Goal: Book appointment/travel/reservation

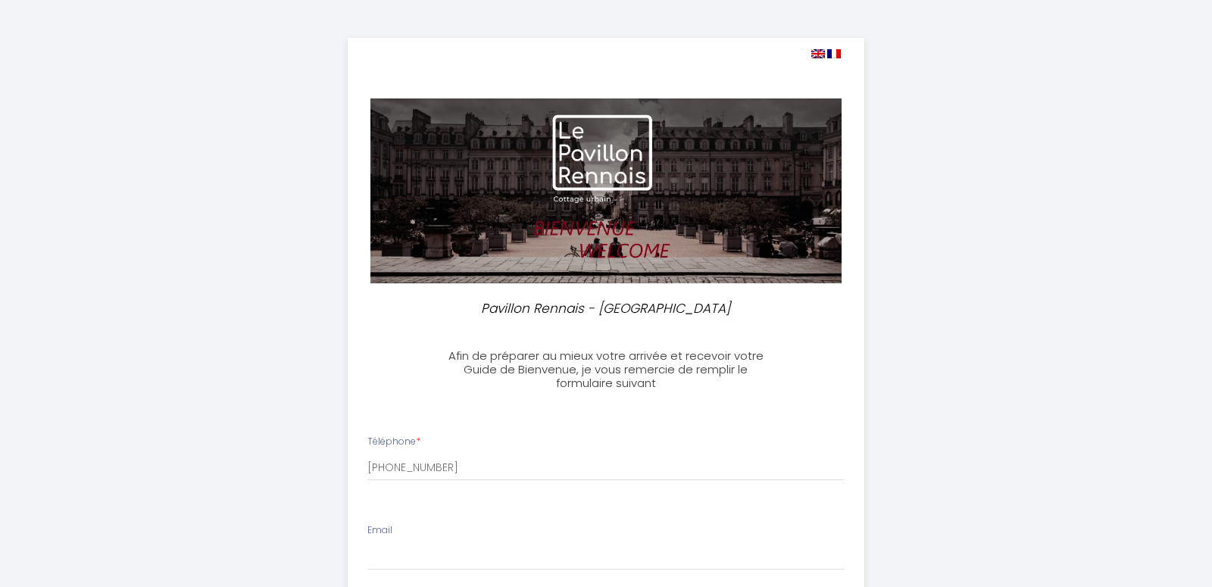
select select
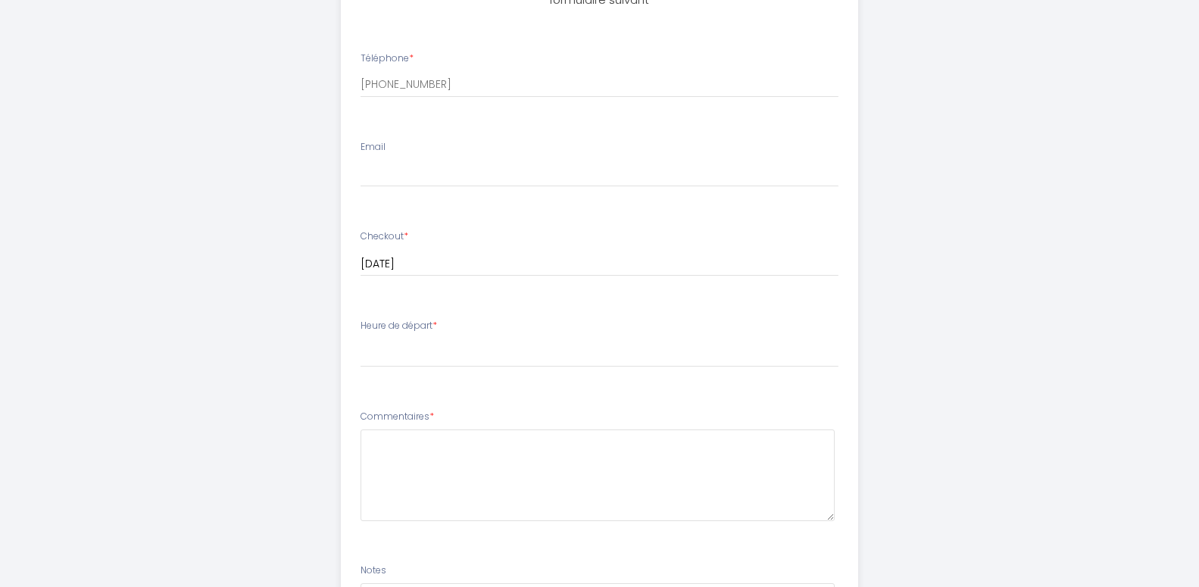
scroll to position [386, 0]
click at [407, 169] on input "Email" at bounding box center [600, 170] width 478 height 27
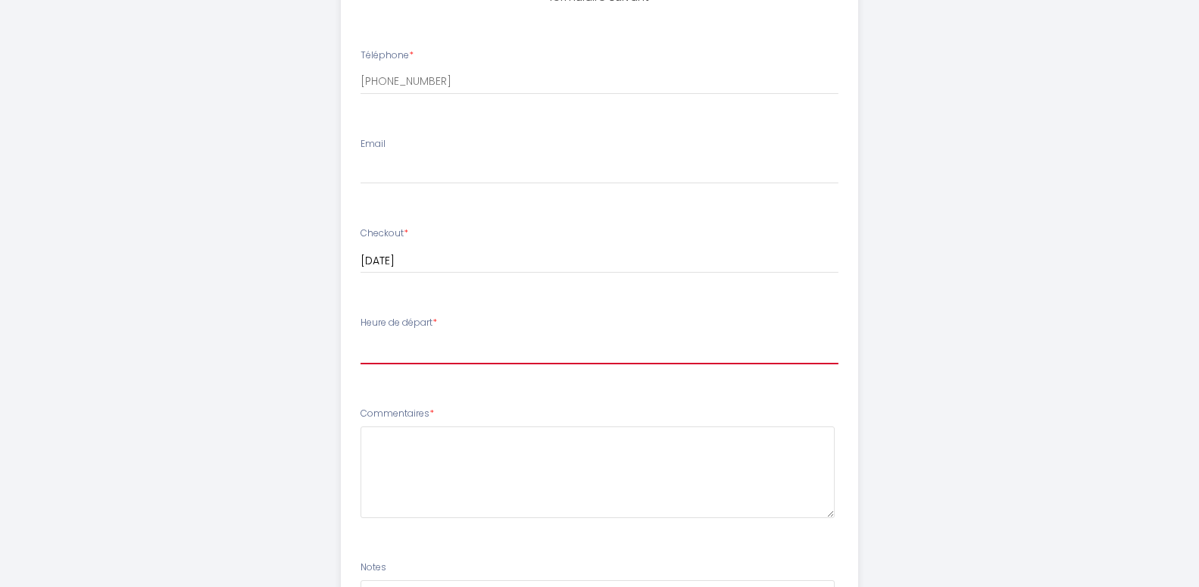
click at [361, 336] on select "00:00 00:30 01:00 01:30 02:00 02:30 03:00 03:30 04:00 04:30 05:00 05:30 06:00 0…" at bounding box center [600, 350] width 478 height 29
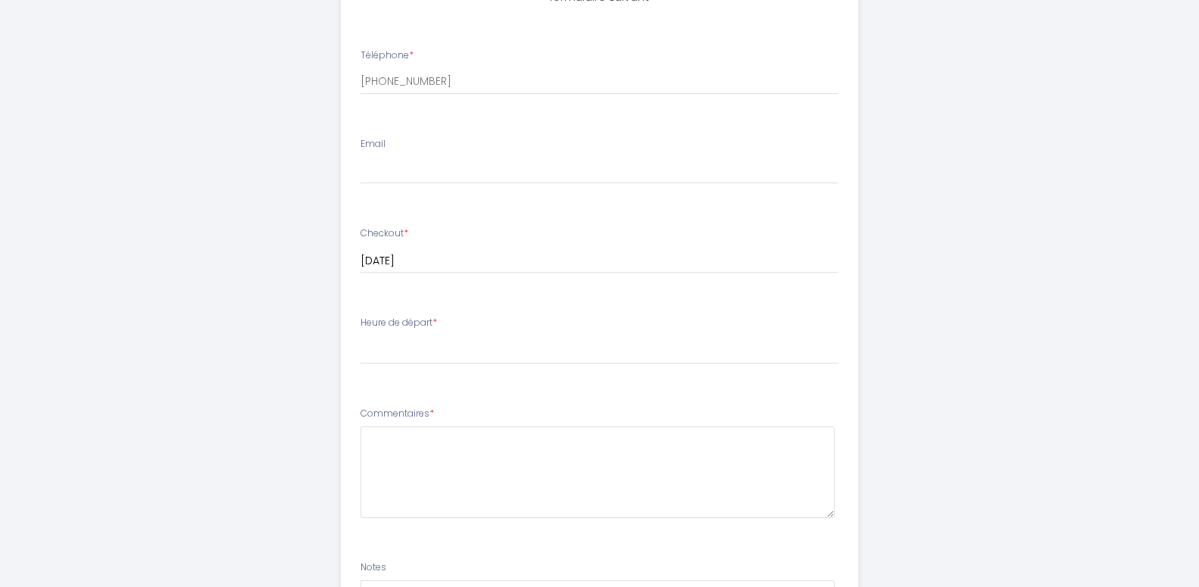
click at [268, 329] on div "Pavillon Rennais - Le Thabor Afin de préparer au mieux votre arrivée et recevoi…" at bounding box center [600, 297] width 776 height 1367
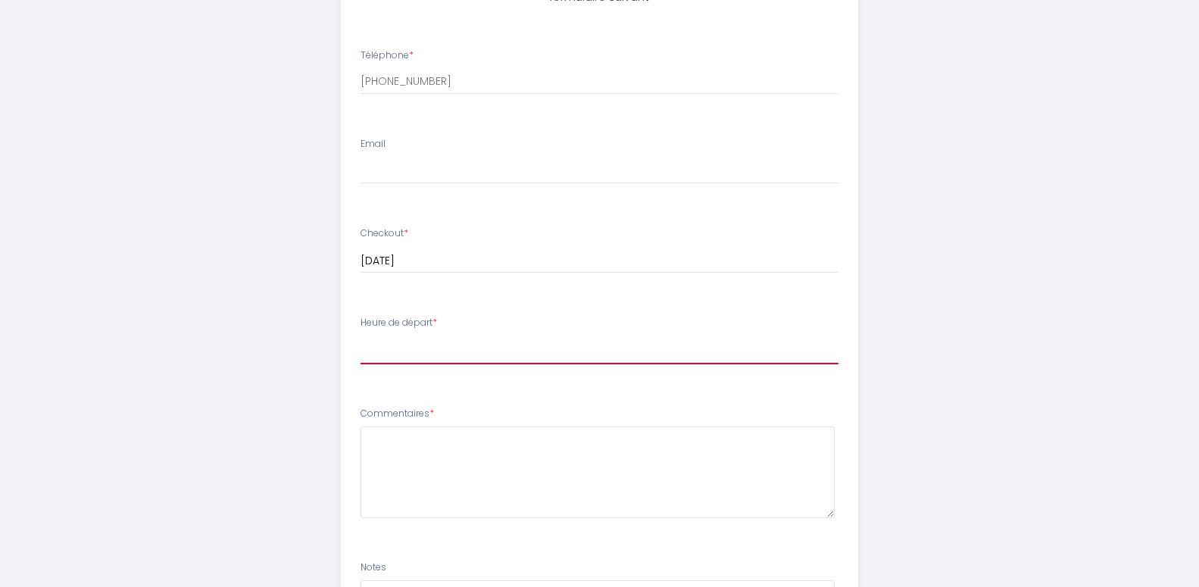
select select "09:30"
click option "09:30" at bounding box center [0, 0] width 0 height 0
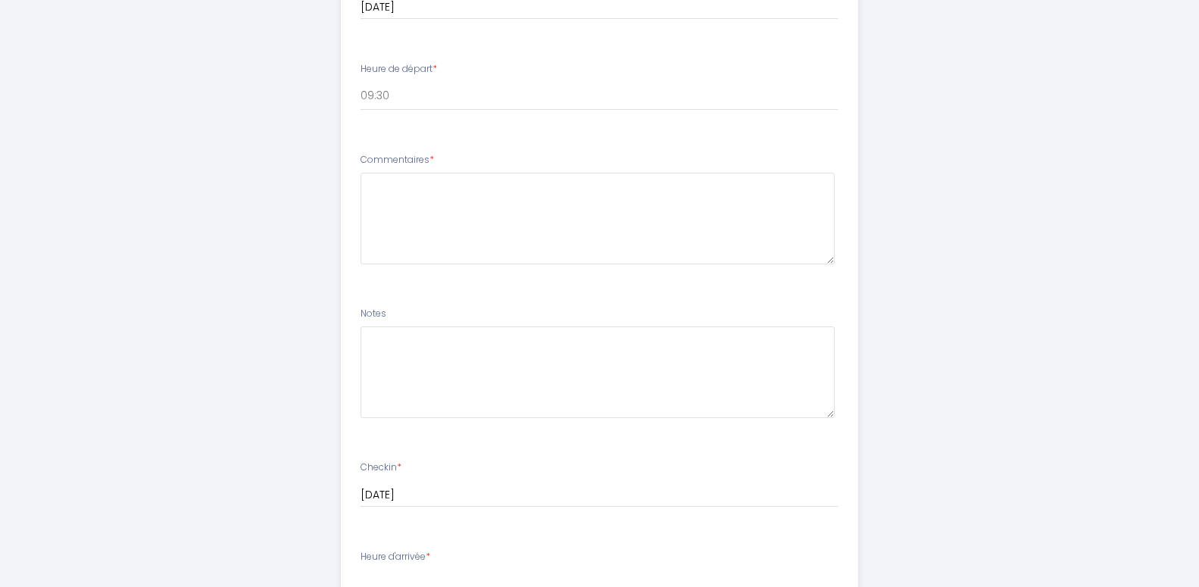
scroll to position [773, 0]
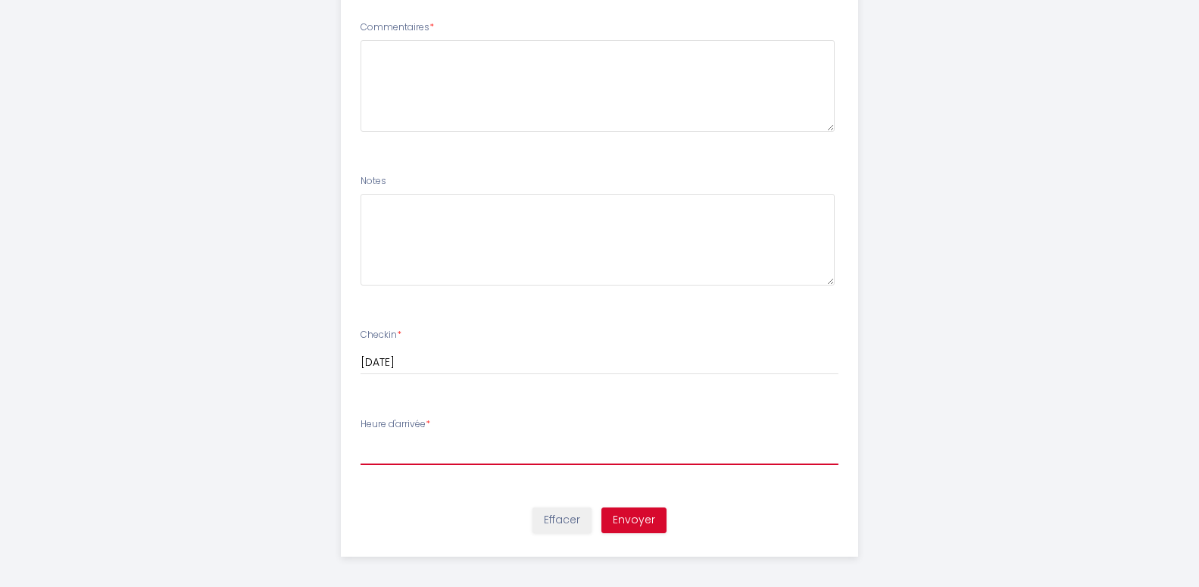
click at [361, 436] on select "17:00 17:30 18:00 18:30 19:00 19:30 20:00 20:30 21:00 21:30 22:00 22:30 23:00 2…" at bounding box center [600, 450] width 478 height 29
select select "19:30"
click option "19:30" at bounding box center [0, 0] width 0 height 0
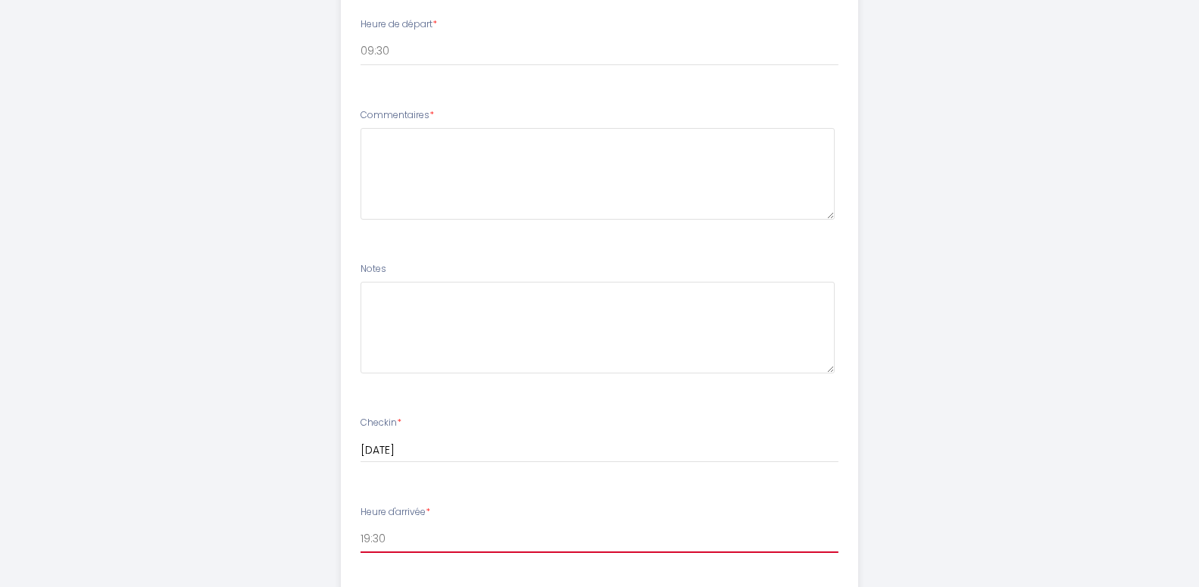
scroll to position [618, 0]
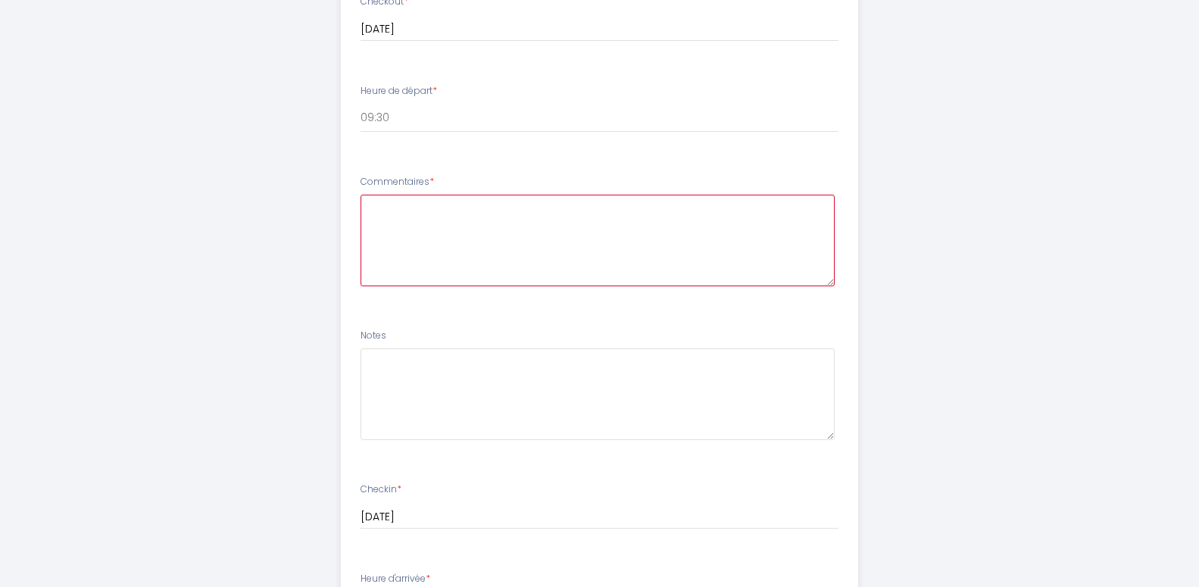
click at [404, 221] on textarea at bounding box center [598, 241] width 474 height 92
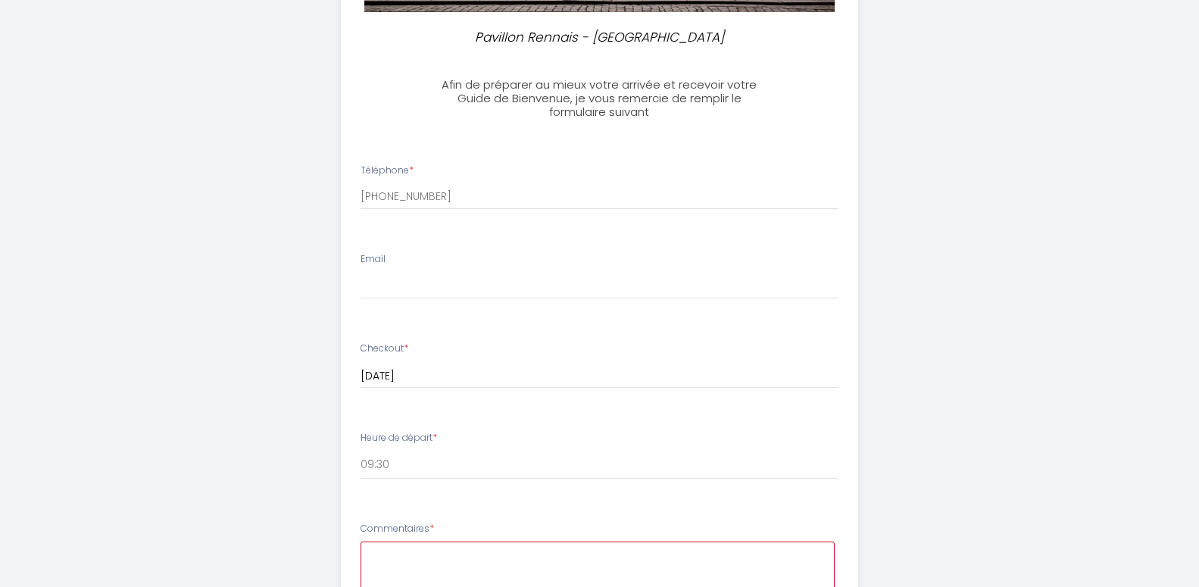
scroll to position [232, 0]
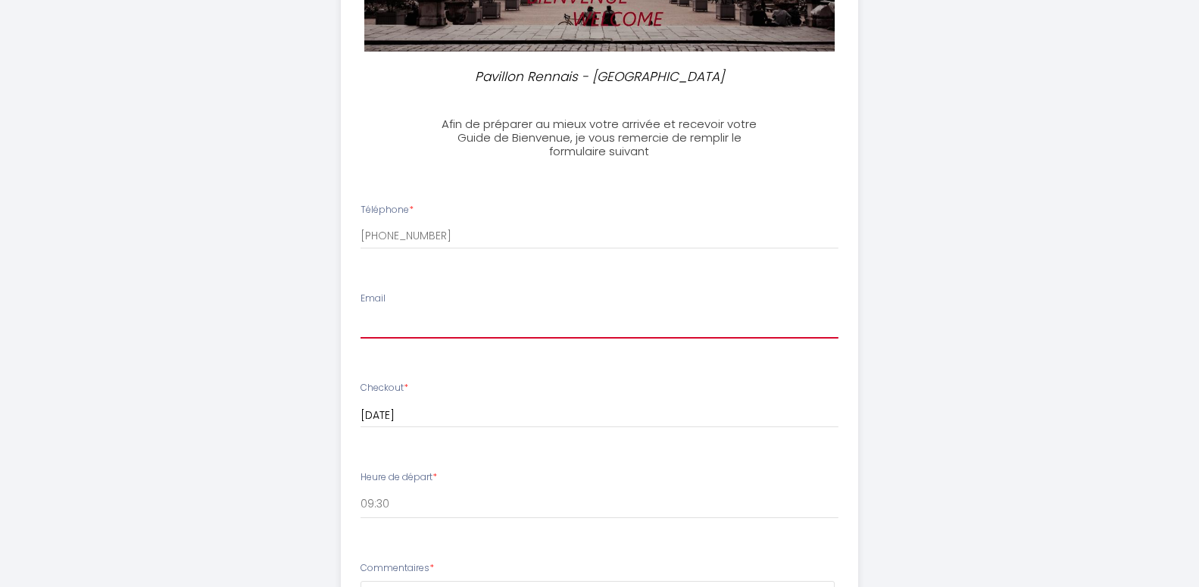
click at [439, 335] on input "Email" at bounding box center [600, 324] width 478 height 27
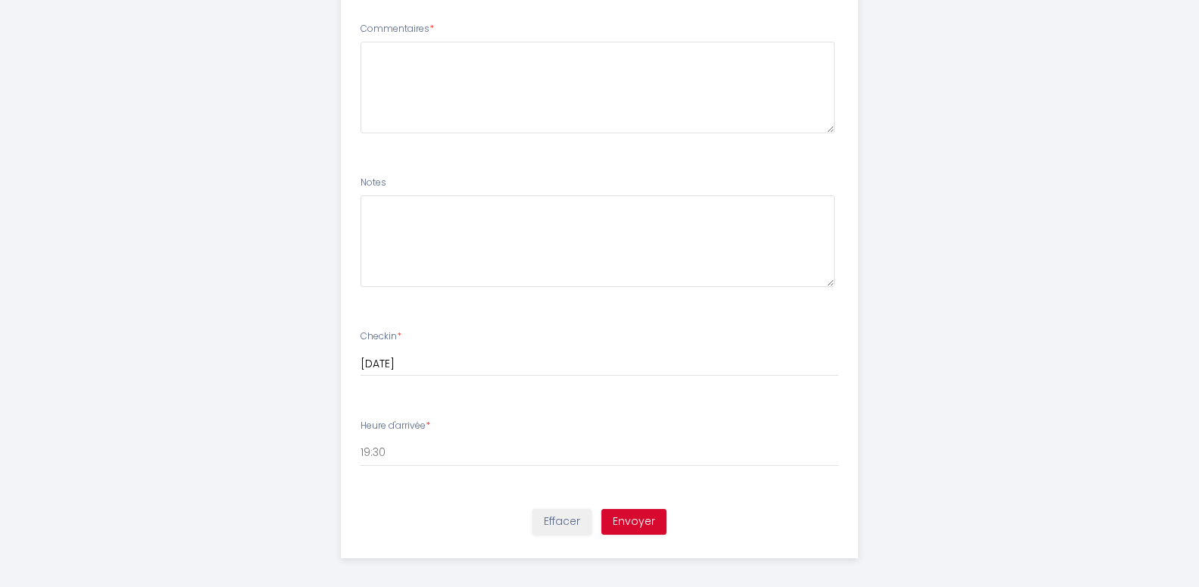
scroll to position [773, 0]
type input "[EMAIL_ADDRESS][DOMAIN_NAME]"
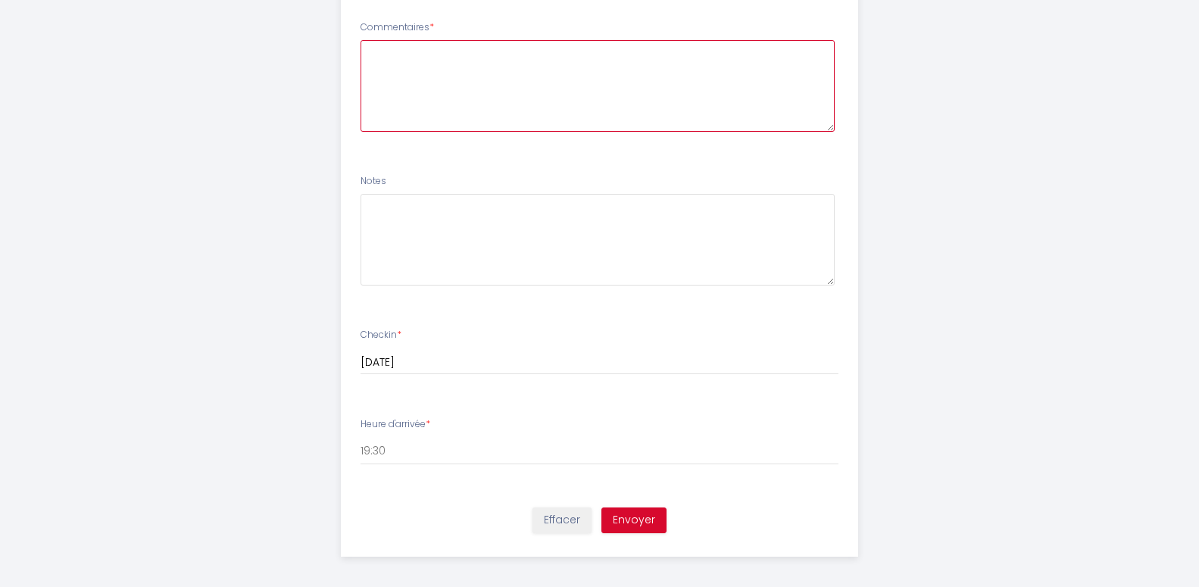
click at [401, 67] on textarea at bounding box center [598, 86] width 474 height 92
click at [743, 61] on textarea "Bonjour, A l'issue de ce séjour, il me faudrait une facture pour être remboursé…" at bounding box center [598, 86] width 474 height 92
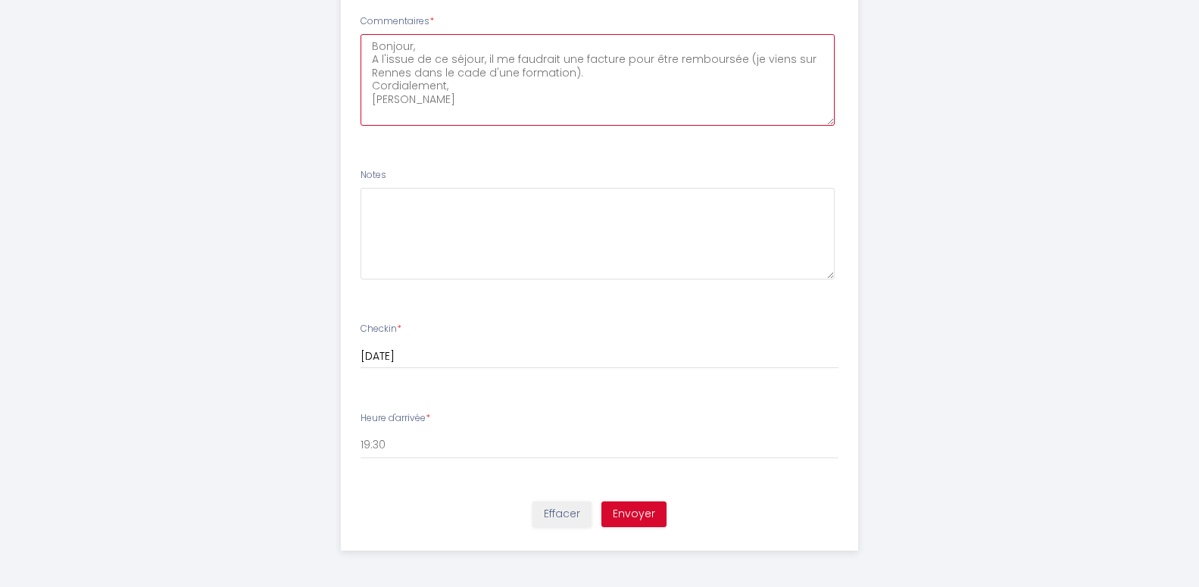
scroll to position [780, 0]
type textarea "Bonjour, A l'issue de ce séjour, il me faudrait une facture pour être remboursé…"
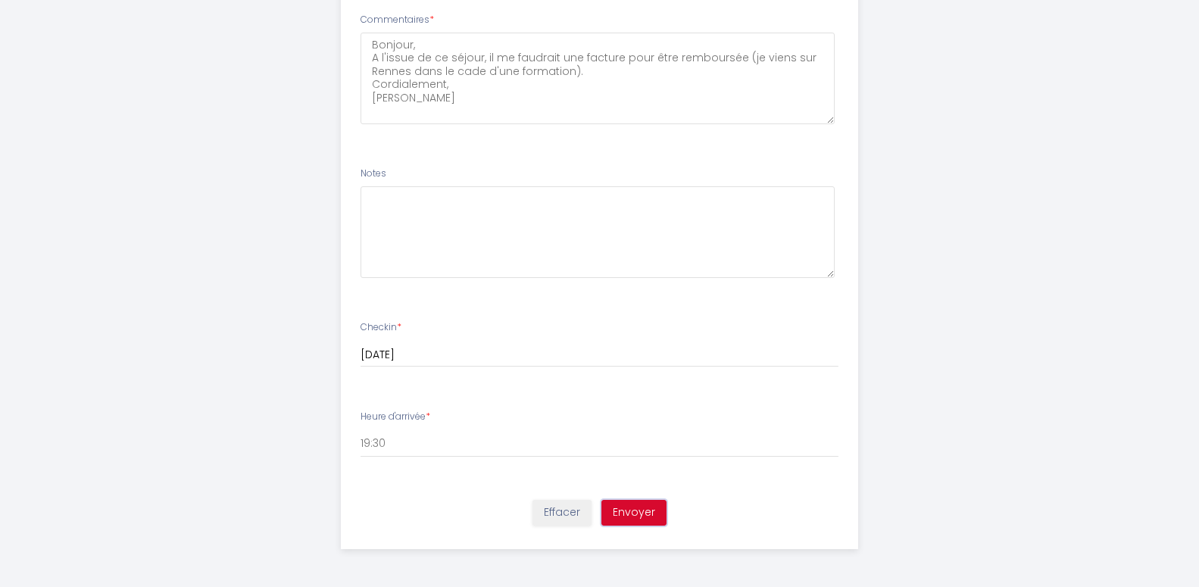
click at [645, 520] on button "Envoyer" at bounding box center [633, 513] width 65 height 26
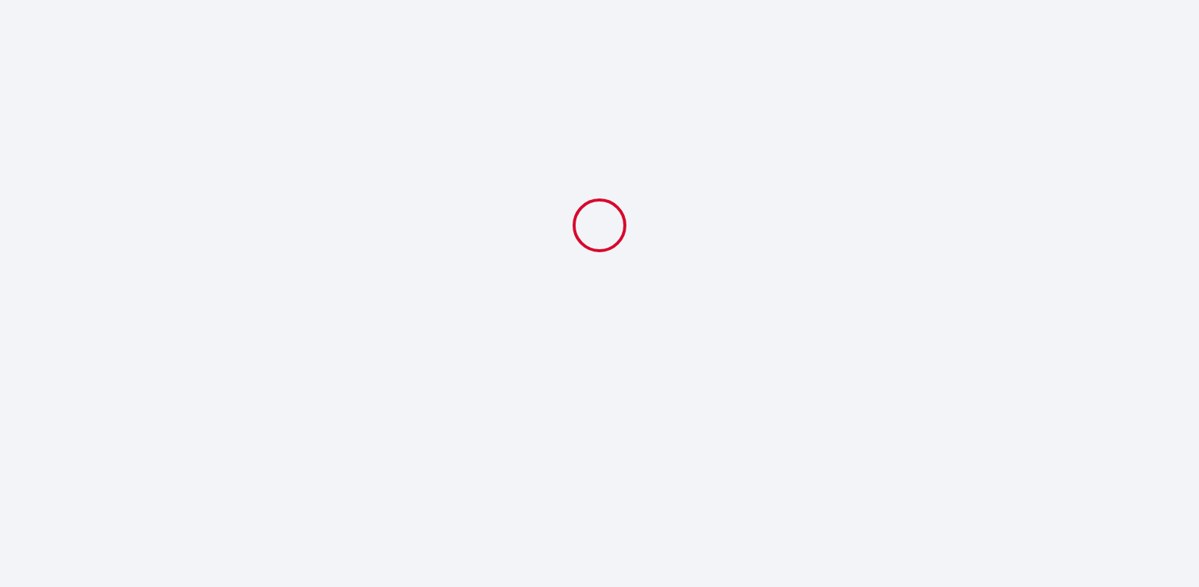
scroll to position [0, 0]
select select "09:30"
select select "19:30"
